Goal: Transaction & Acquisition: Purchase product/service

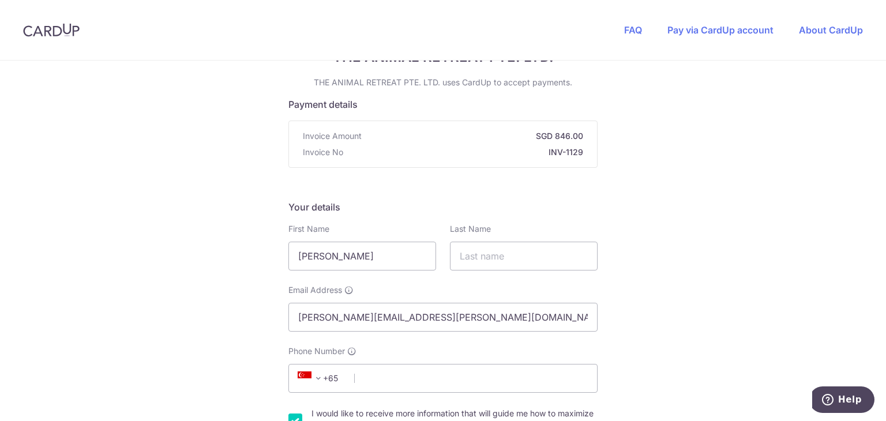
scroll to position [115, 0]
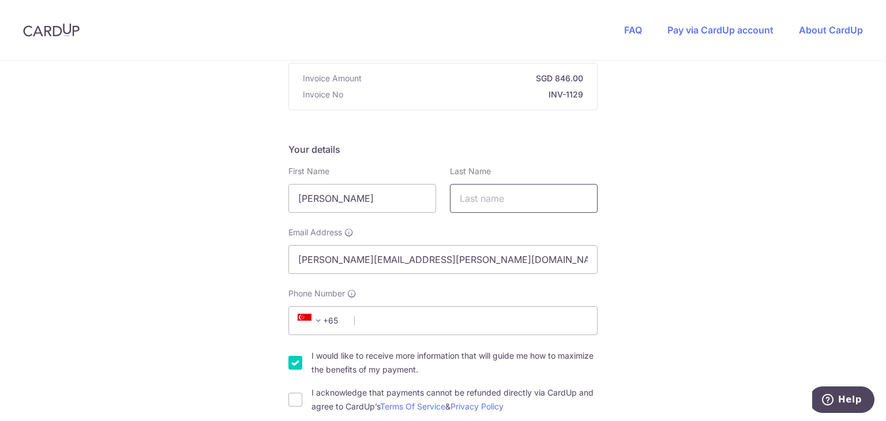
click at [482, 199] on input "text" at bounding box center [524, 198] width 148 height 29
type input "[PERSON_NAME]"
click at [397, 325] on input "Phone Number" at bounding box center [442, 320] width 309 height 29
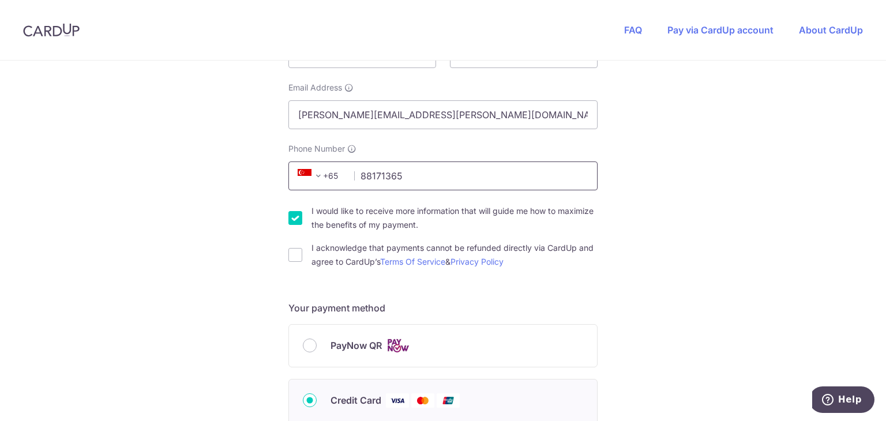
scroll to position [288, 0]
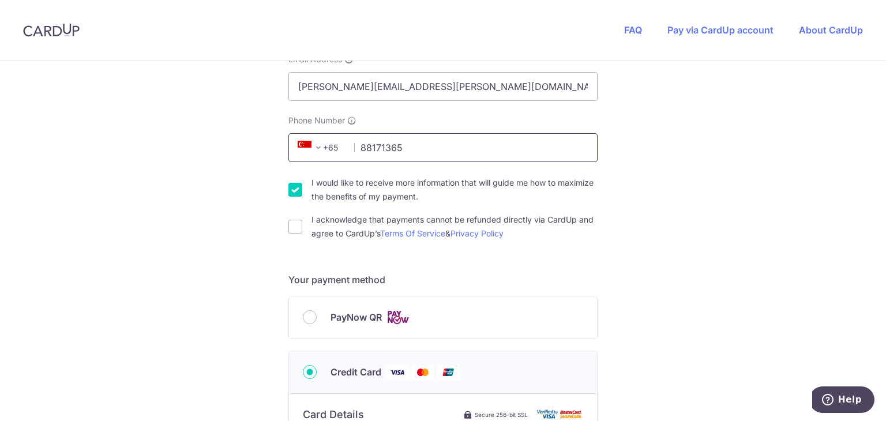
type input "88171365"
click at [292, 193] on input "I would like to receive more information that will guide me how to maximize the…" at bounding box center [295, 190] width 14 height 14
checkbox input "false"
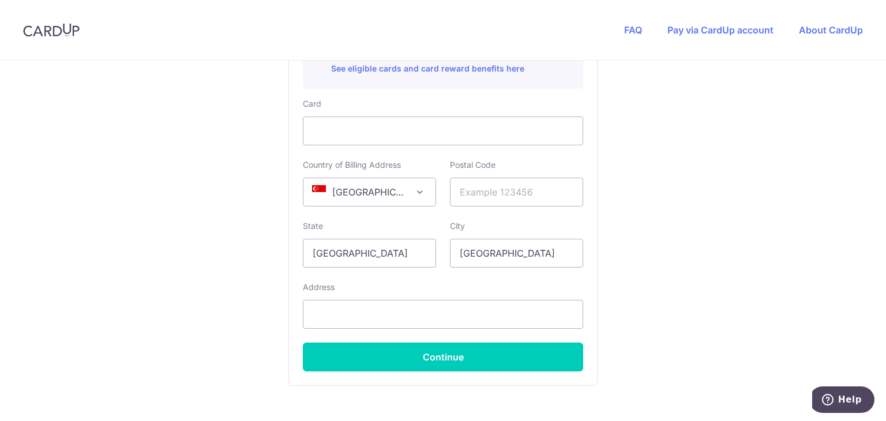
scroll to position [692, 0]
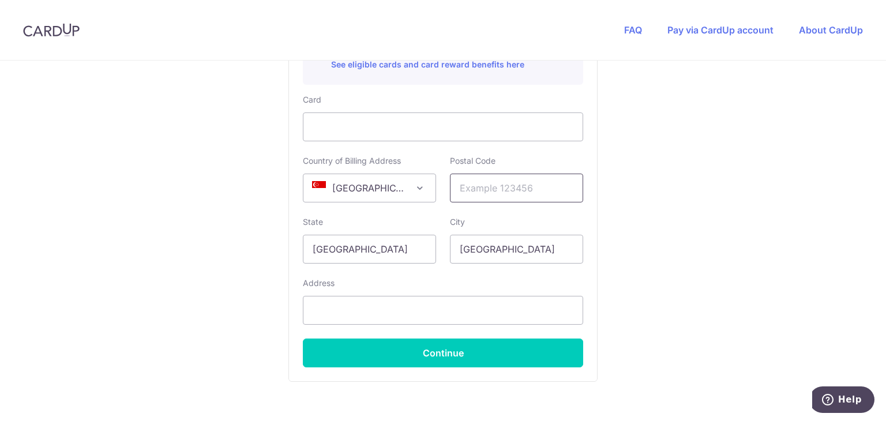
click at [465, 190] on input "text" at bounding box center [516, 188] width 133 height 29
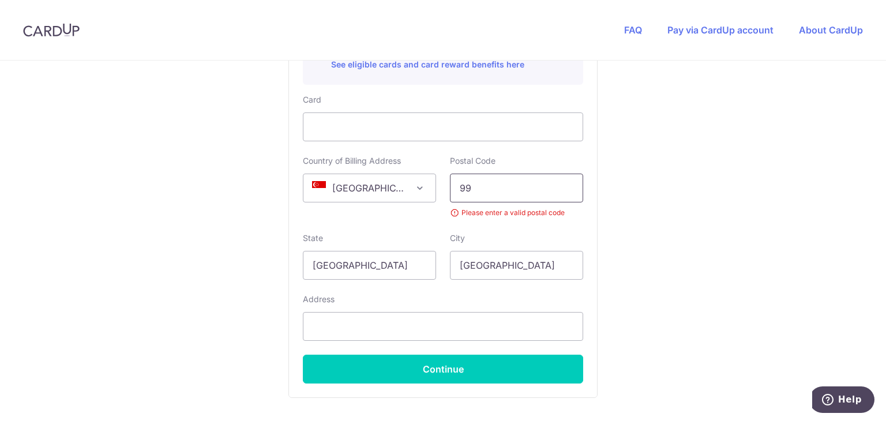
type input "9"
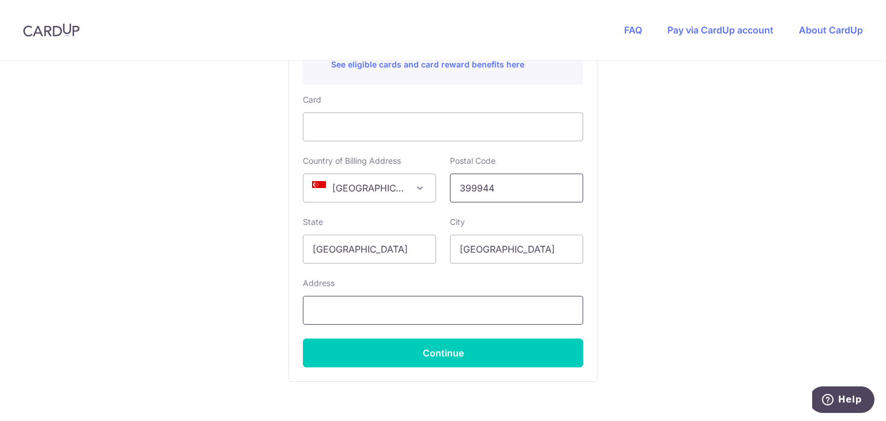
type input "399944"
click at [462, 314] on input "text" at bounding box center [443, 310] width 280 height 29
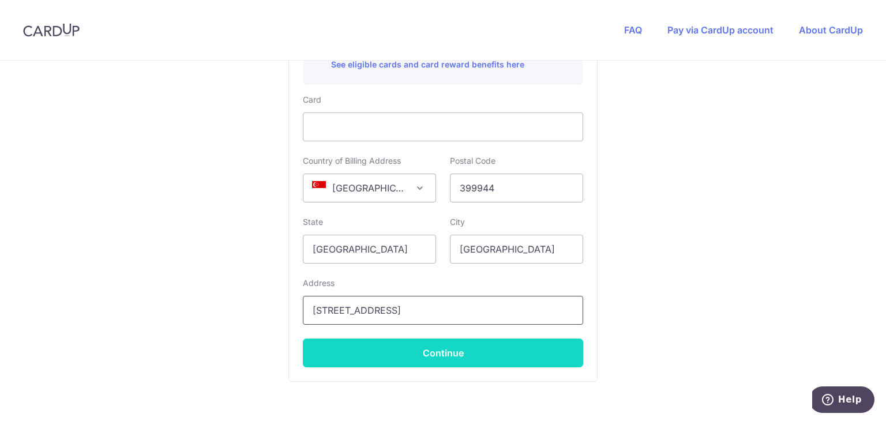
type input "[STREET_ADDRESS]"
click at [508, 356] on button "Continue" at bounding box center [443, 352] width 280 height 29
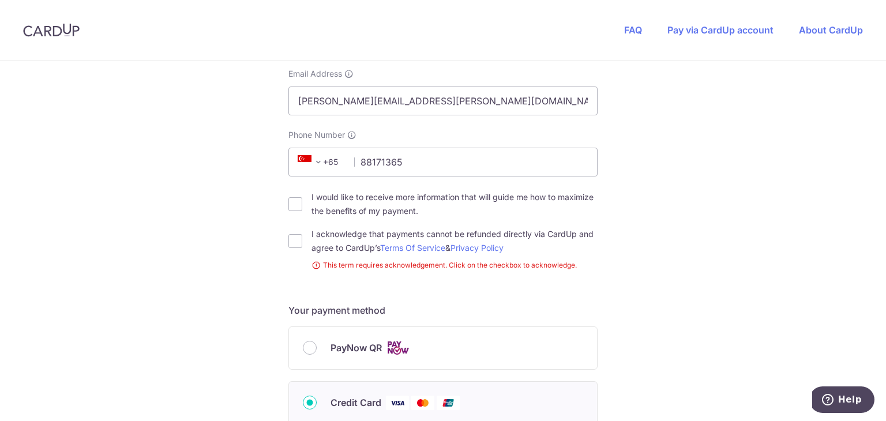
drag, startPoint x: 290, startPoint y: 242, endPoint x: 309, endPoint y: 240, distance: 19.1
click at [291, 242] on input "I acknowledge that payments cannot be refunded directly via CardUp and agree to…" at bounding box center [295, 241] width 14 height 14
checkbox input "true"
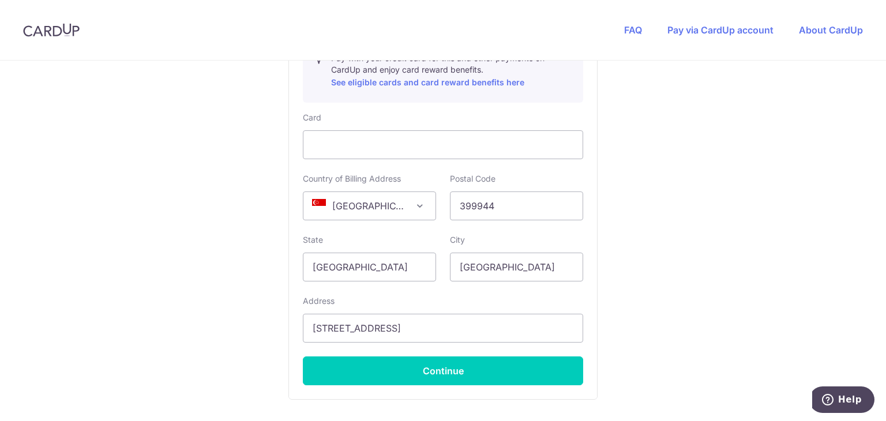
scroll to position [735, 0]
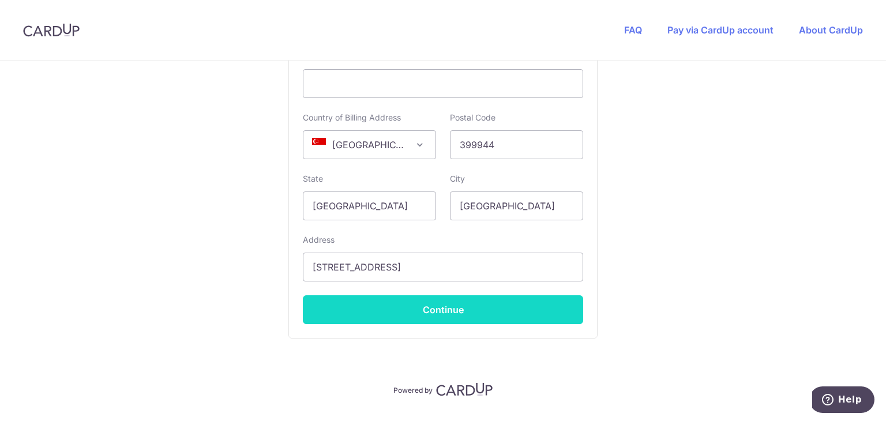
click at [488, 315] on button "Continue" at bounding box center [443, 309] width 280 height 29
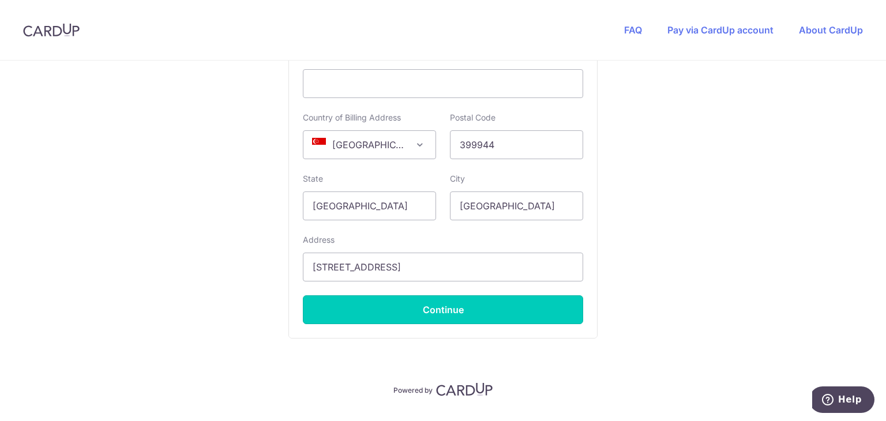
type input "**** 7212"
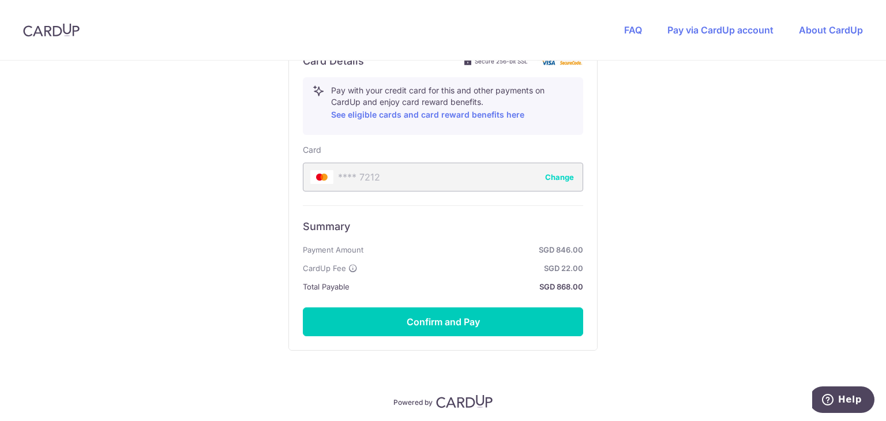
scroll to position [662, 0]
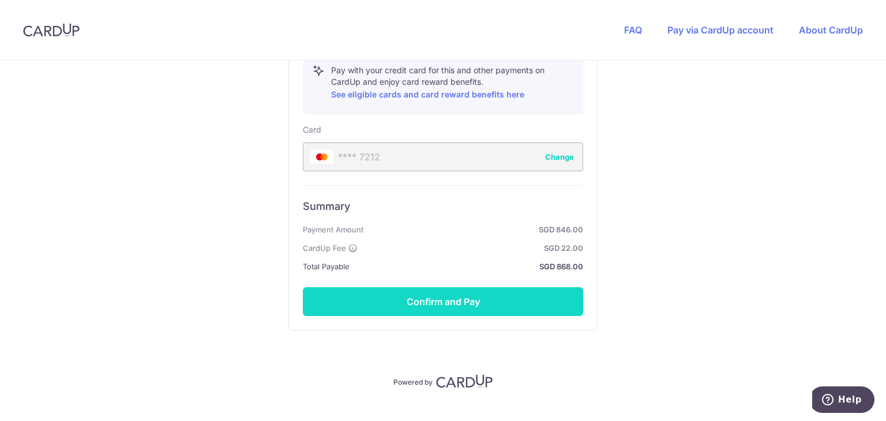
click at [457, 297] on button "Confirm and Pay" at bounding box center [443, 301] width 280 height 29
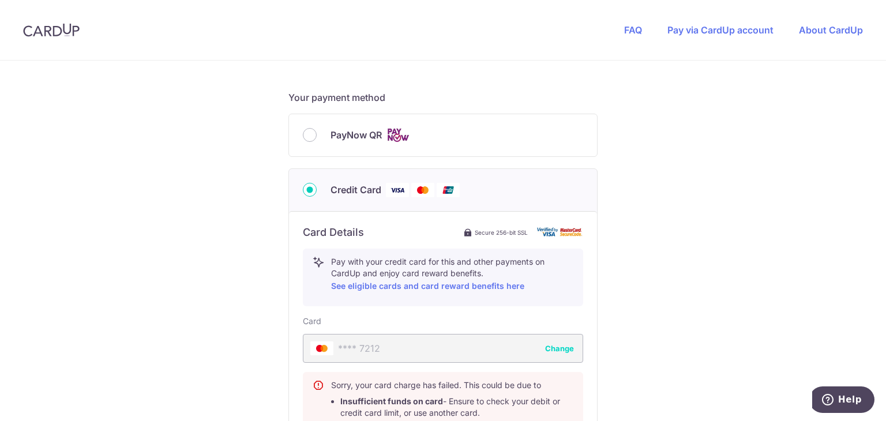
scroll to position [451, 0]
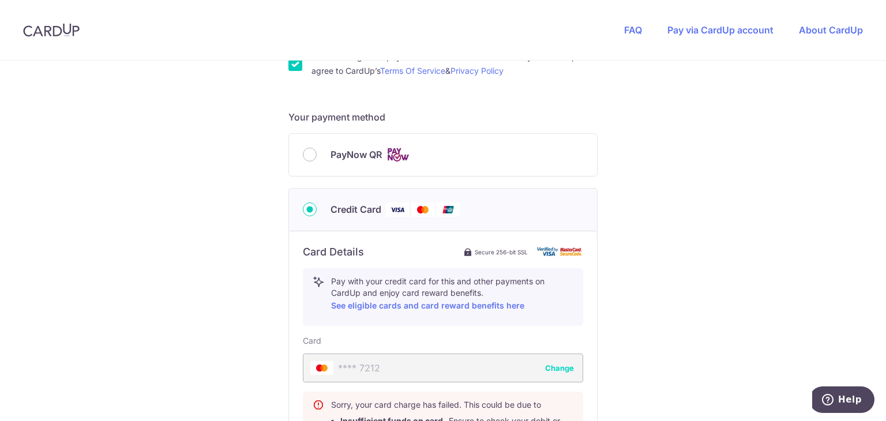
click at [314, 146] on div "PayNow QR" at bounding box center [443, 155] width 308 height 42
click at [303, 156] on input "PayNow QR" at bounding box center [310, 155] width 14 height 14
radio input "true"
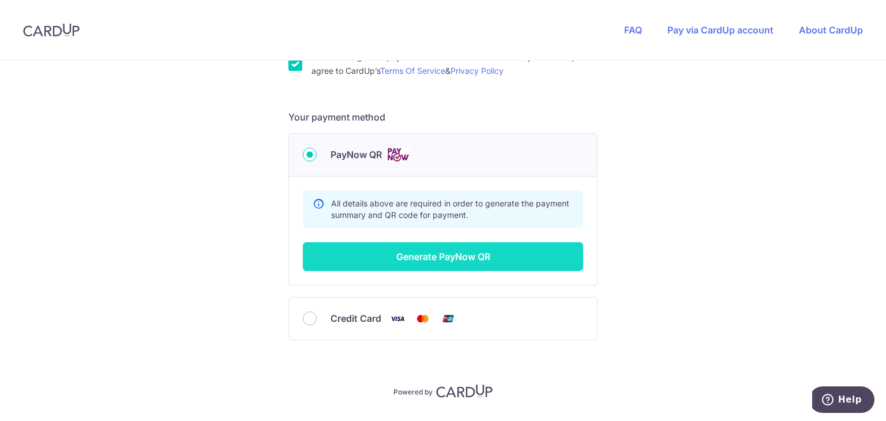
click at [462, 253] on button "Generate PayNow QR" at bounding box center [443, 256] width 280 height 29
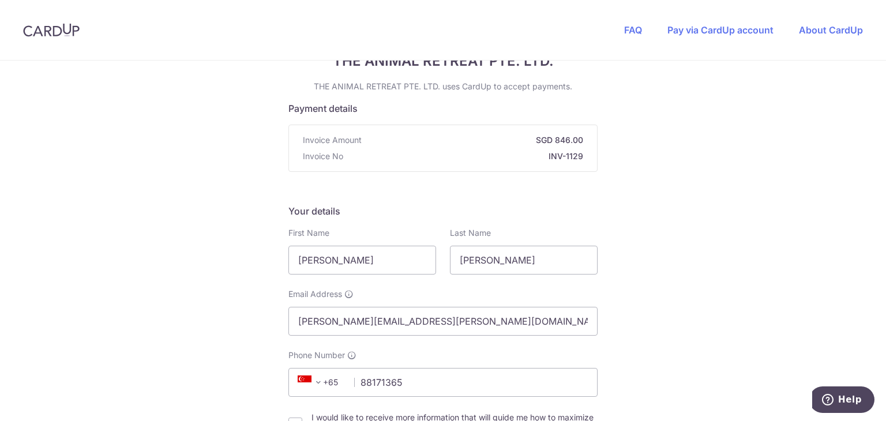
scroll to position [0, 0]
